Goal: Navigation & Orientation: Find specific page/section

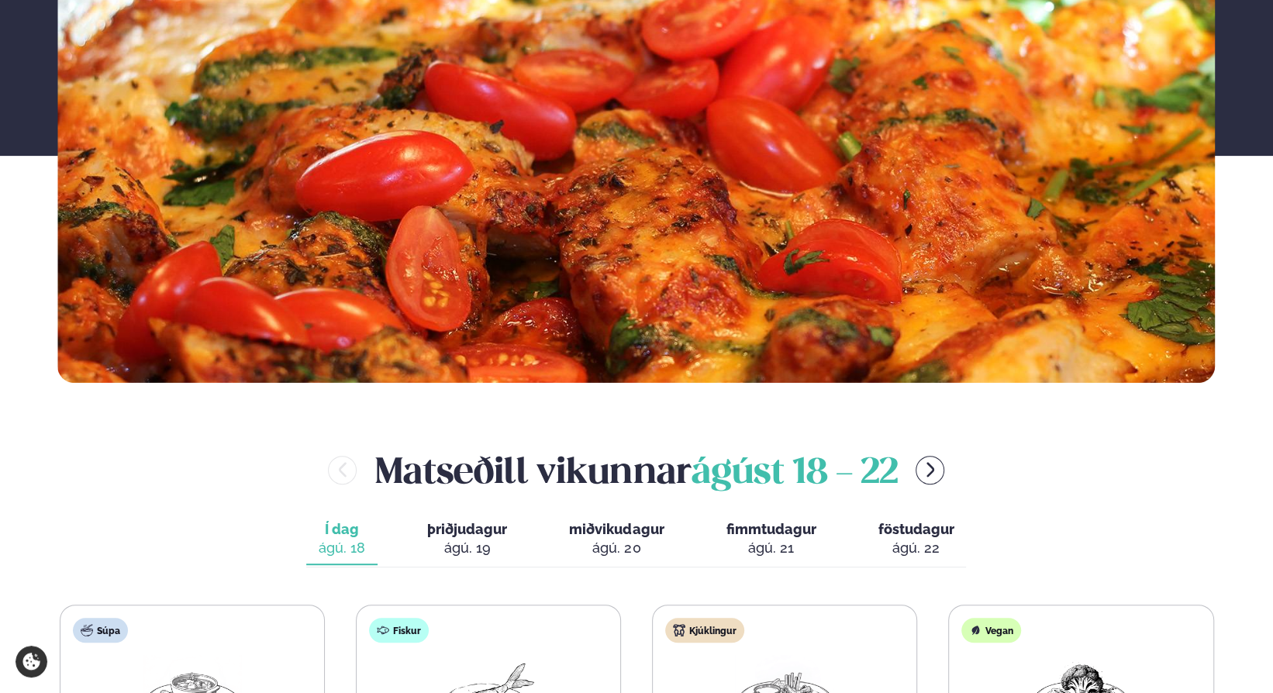
scroll to position [465, 0]
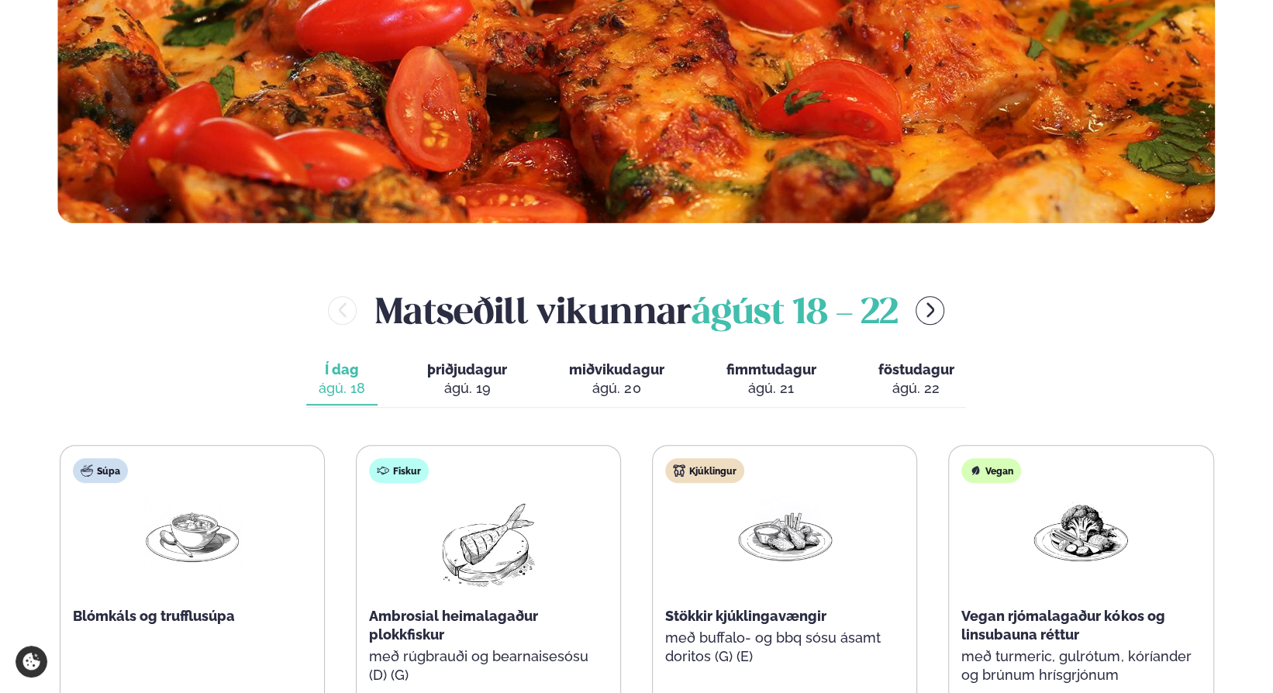
click at [436, 383] on div "ágú. 19" at bounding box center [467, 388] width 80 height 19
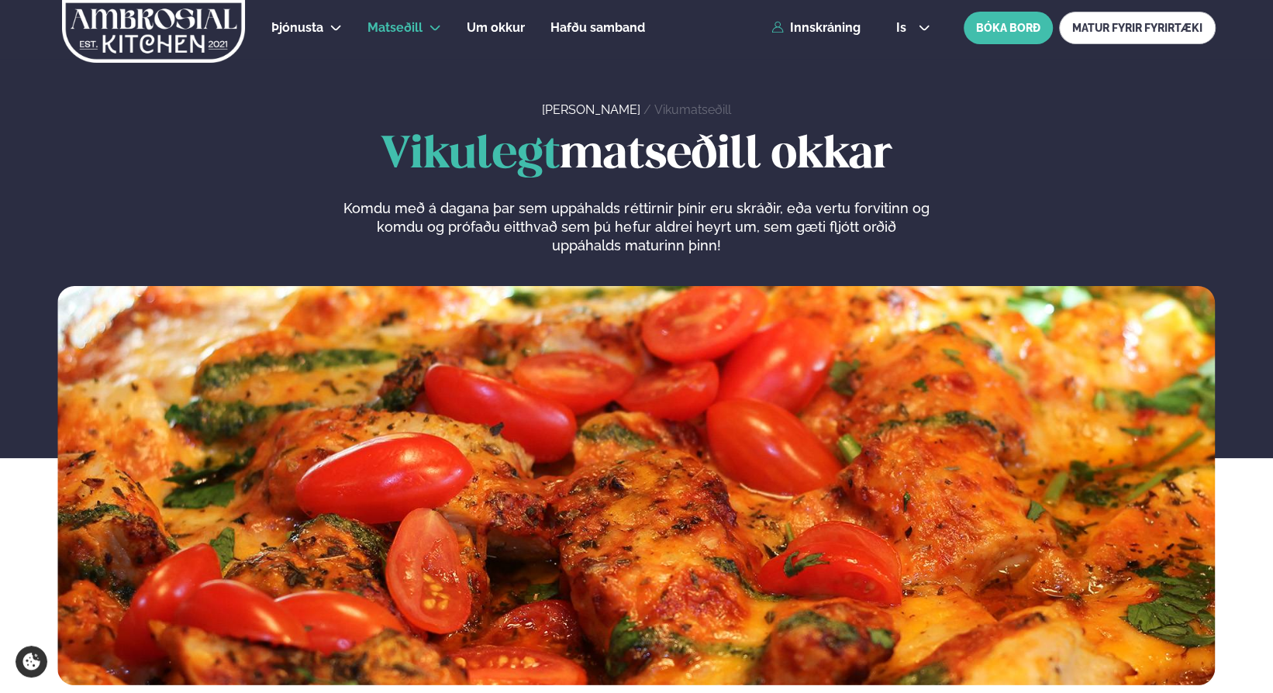
scroll to position [0, 0]
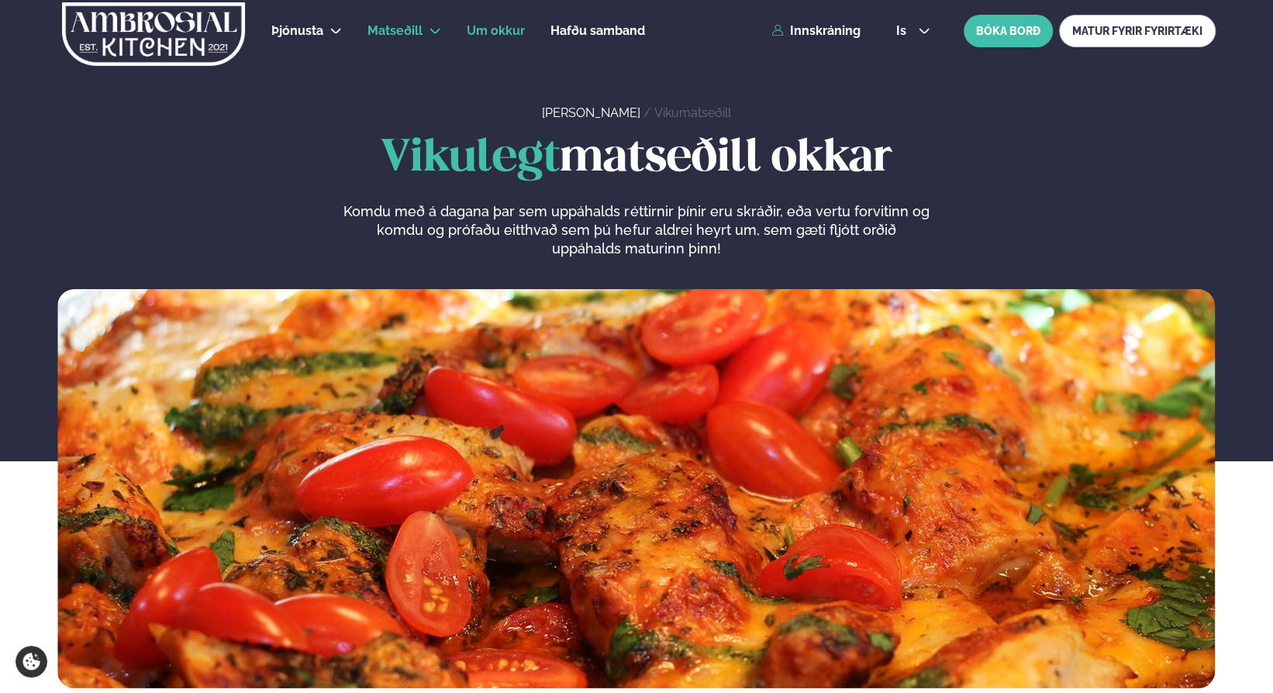
click at [494, 30] on span "Um okkur" at bounding box center [496, 30] width 58 height 15
click at [212, 29] on img at bounding box center [153, 34] width 185 height 64
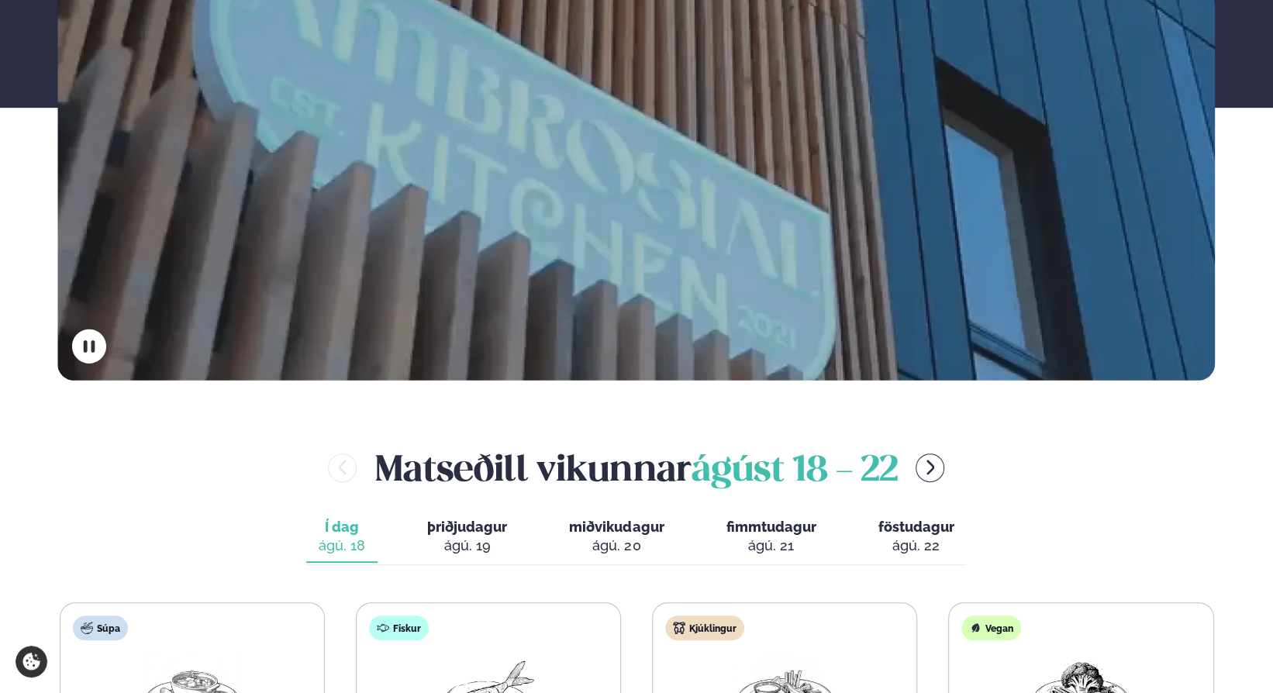
scroll to position [853, 0]
